Goal: Task Accomplishment & Management: Manage account settings

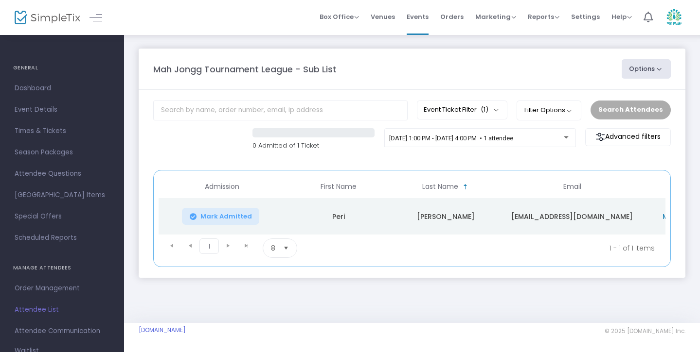
click at [48, 315] on span "Attendee List" at bounding box center [62, 310] width 95 height 13
click at [566, 135] on div at bounding box center [566, 134] width 7 height 7
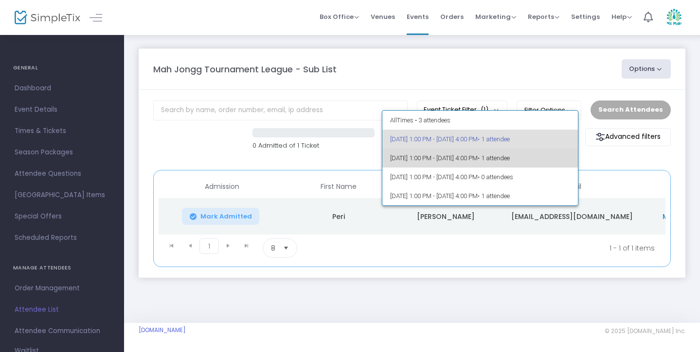
click at [509, 158] on span "• 1 attendee" at bounding box center [493, 158] width 32 height 7
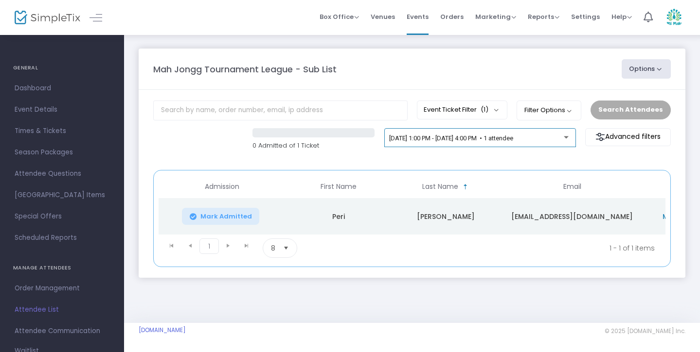
click at [572, 137] on div "[DATE] 1:00 PM - [DATE] 4:00 PM • 1 attendee" at bounding box center [480, 137] width 192 height 19
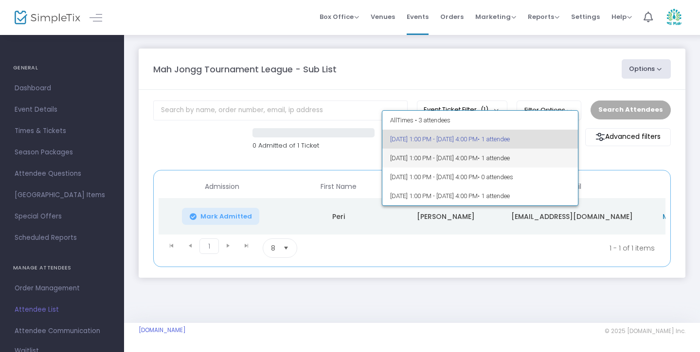
click at [547, 162] on span "[DATE] 1:00 PM - [DATE] 4:00 PM • 1 attendee" at bounding box center [480, 158] width 180 height 19
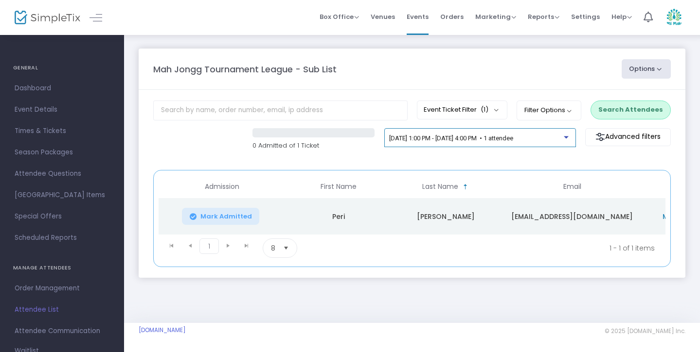
click at [563, 140] on div "[DATE] 1:00 PM - [DATE] 4:00 PM • 1 attendee" at bounding box center [476, 138] width 175 height 7
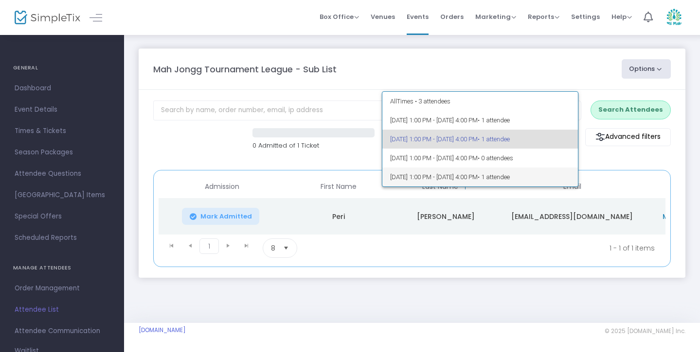
click at [509, 175] on span "• 1 attendee" at bounding box center [493, 177] width 32 height 7
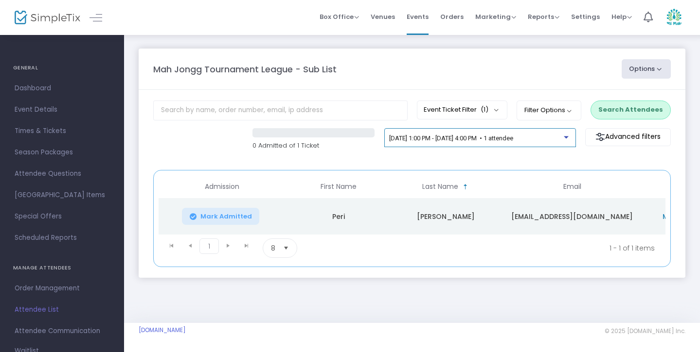
click at [564, 137] on div at bounding box center [565, 137] width 5 height 2
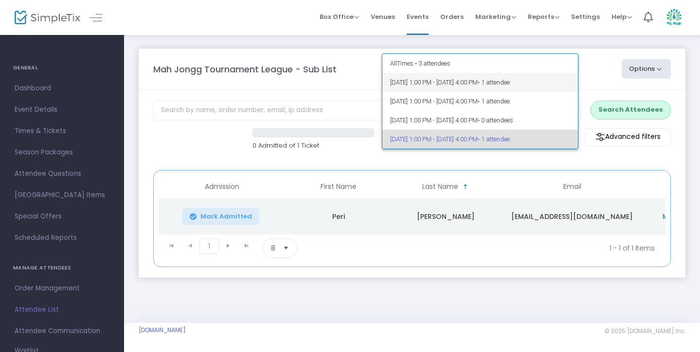
click at [509, 83] on span "• 1 attendee" at bounding box center [493, 82] width 32 height 7
